Goal: Information Seeking & Learning: Understand process/instructions

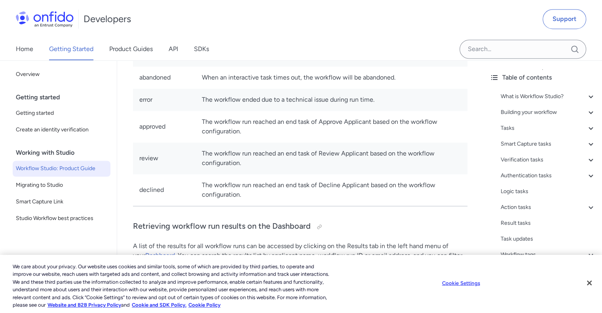
scroll to position [16314, 0]
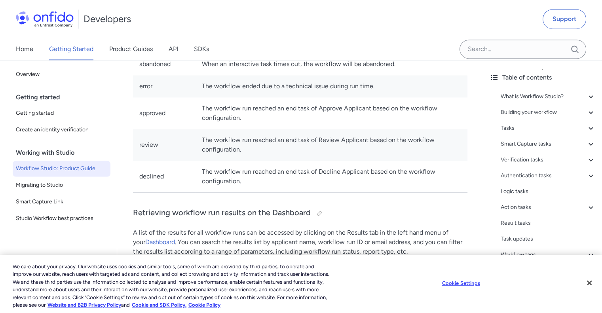
click at [159, 178] on td "declined" at bounding box center [164, 177] width 63 height 32
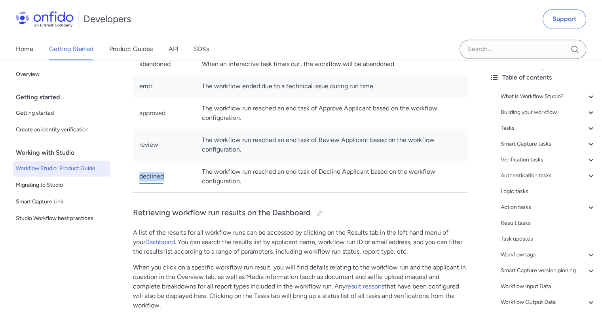
copy td "declined"
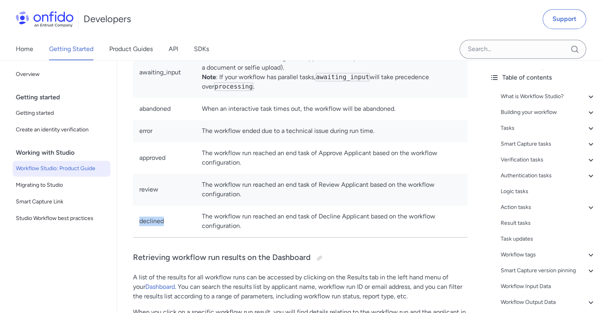
scroll to position [16235, 0]
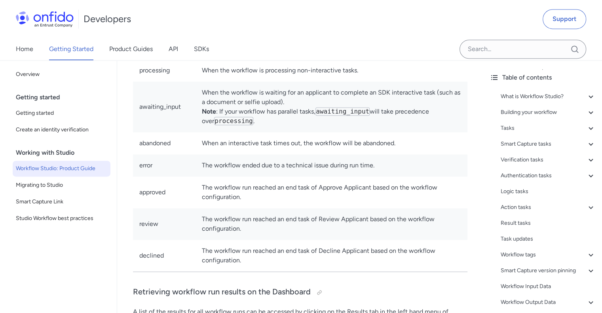
click at [143, 169] on td "error" at bounding box center [164, 165] width 63 height 22
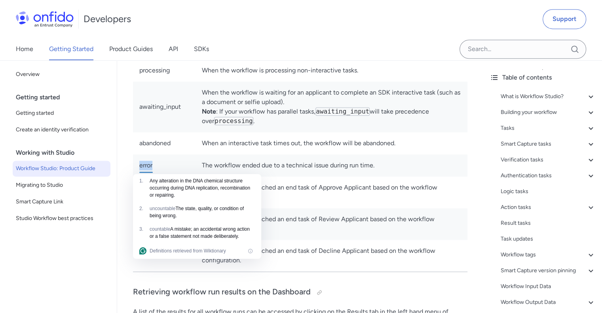
copy td "error"
click at [166, 164] on td "error" at bounding box center [164, 165] width 63 height 22
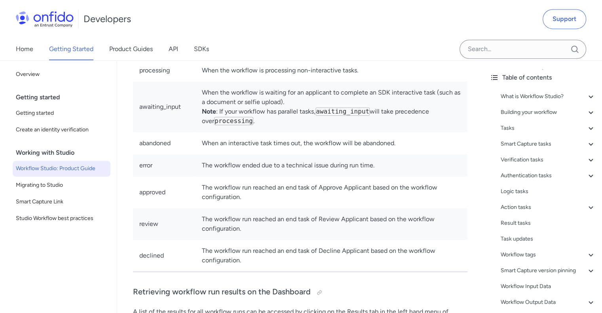
click at [172, 197] on td "approved" at bounding box center [164, 192] width 63 height 32
click at [463, 129] on td "When the workflow is waiting for an applicant to complete an SDK interactive ta…" at bounding box center [331, 106] width 272 height 51
